Goal: Information Seeking & Learning: Find specific fact

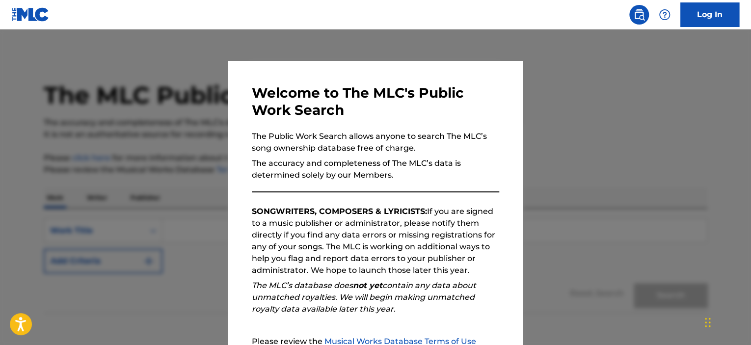
scroll to position [104, 0]
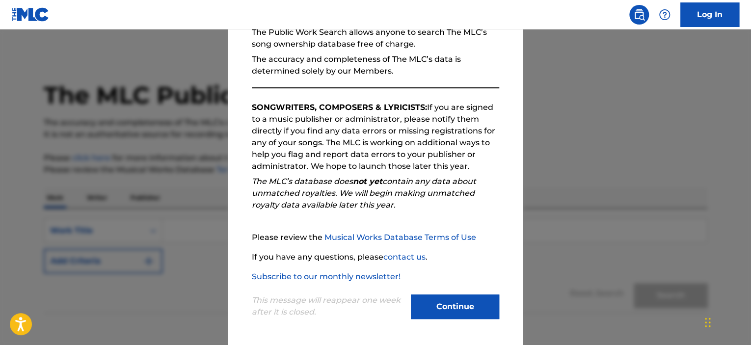
click at [463, 300] on button "Continue" at bounding box center [455, 307] width 88 height 25
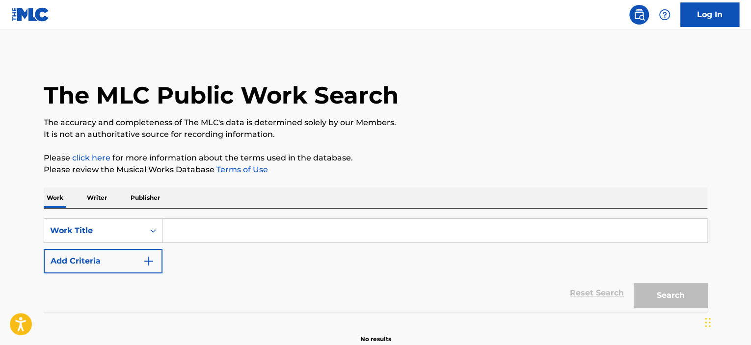
click at [265, 225] on input "Search Form" at bounding box center [435, 231] width 545 height 24
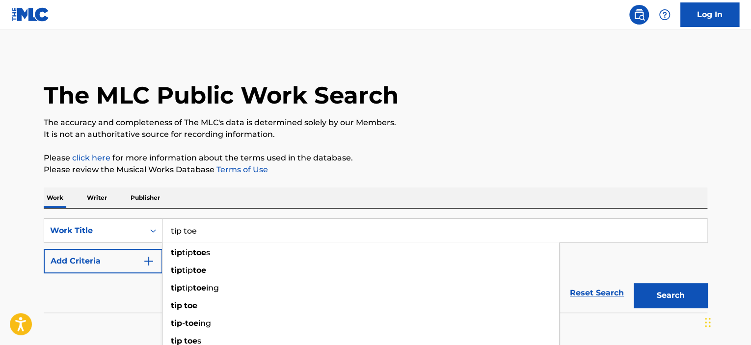
type input "tip toe"
click at [110, 265] on button "Add Criteria" at bounding box center [103, 261] width 119 height 25
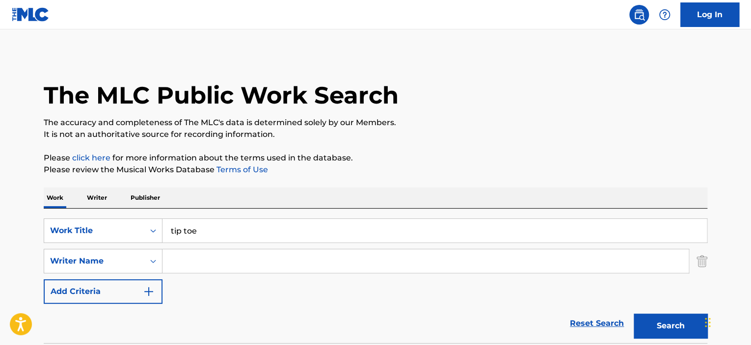
click at [226, 261] on input "Search Form" at bounding box center [426, 261] width 526 height 24
paste input "Hongladaromp"
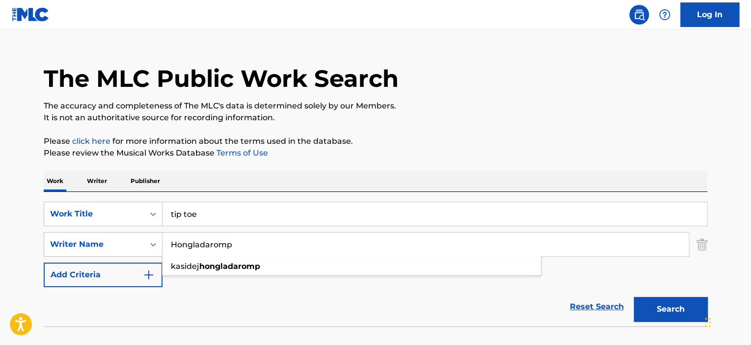
type input "Hongladaromp"
click at [659, 311] on button "Search" at bounding box center [671, 309] width 74 height 25
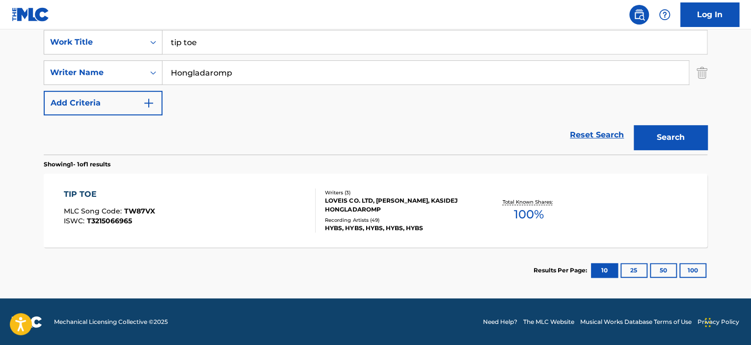
click at [361, 205] on div "LOVEIS CO. LTD, [PERSON_NAME], KASIDEJ HONGLADAROMP" at bounding box center [399, 205] width 148 height 18
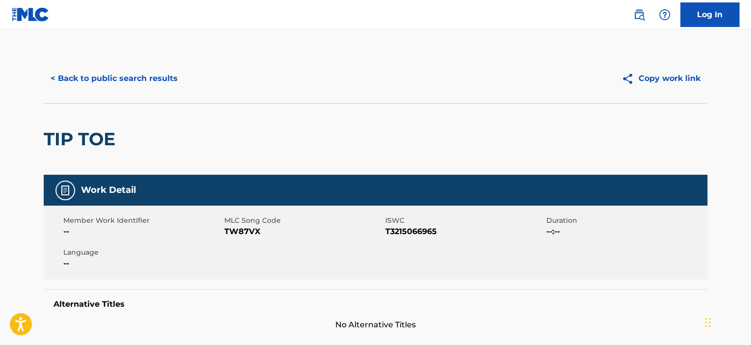
click at [376, 132] on div "TIP TOE" at bounding box center [376, 139] width 664 height 72
click at [188, 145] on div "TIP TOE" at bounding box center [376, 139] width 664 height 72
click at [94, 75] on button "< Back to public search results" at bounding box center [114, 78] width 141 height 25
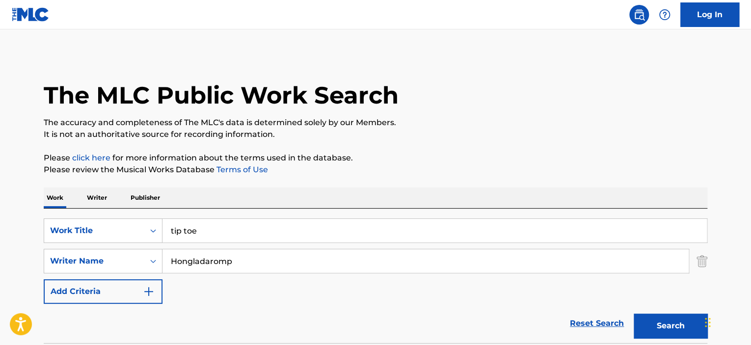
scroll to position [133, 0]
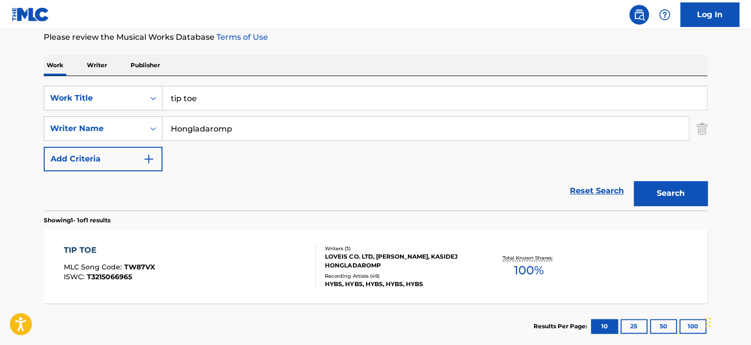
click at [229, 99] on input "tip toe" at bounding box center [435, 98] width 545 height 24
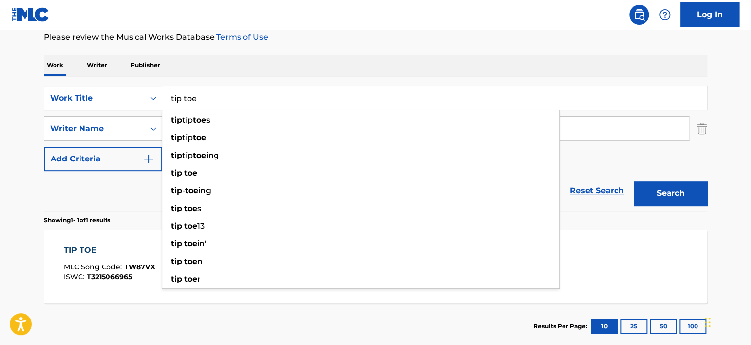
click at [229, 99] on input "tip toe" at bounding box center [435, 98] width 545 height 24
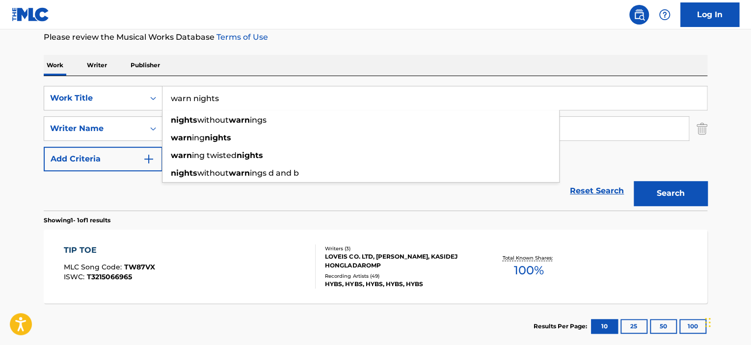
type input "warn nights"
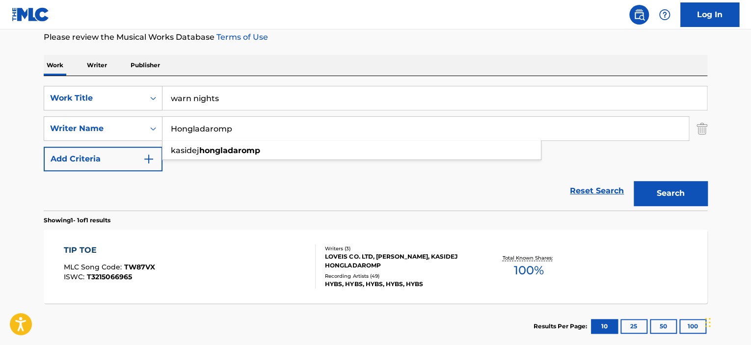
paste input "[PERSON_NAME]"
type input "[PERSON_NAME]"
click at [634, 181] on button "Search" at bounding box center [671, 193] width 74 height 25
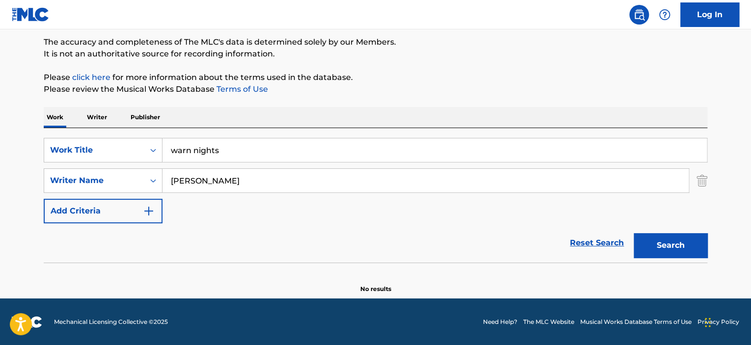
scroll to position [0, 0]
